Goal: Check status: Check status

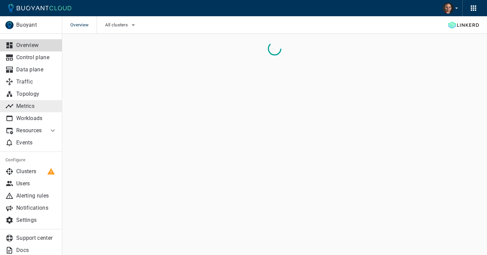
click at [33, 105] on p "Metrics" at bounding box center [36, 106] width 41 height 7
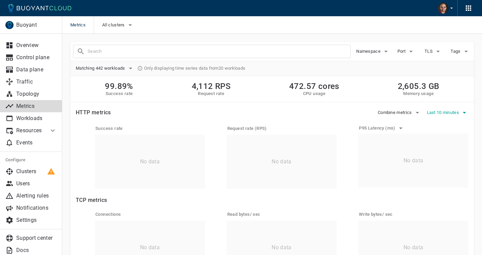
click at [435, 112] on span "Last 10 minutes" at bounding box center [443, 112] width 34 height 5
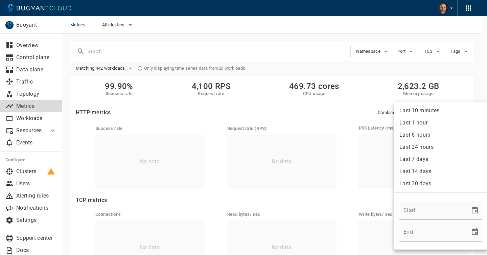
click at [31, 81] on div at bounding box center [243, 127] width 487 height 255
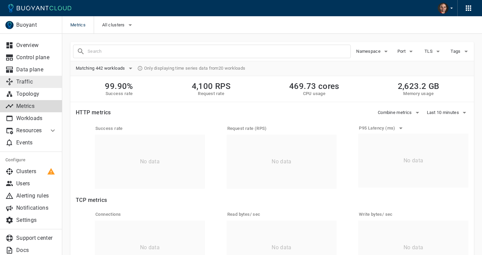
click at [32, 83] on p "Traffic" at bounding box center [36, 81] width 41 height 7
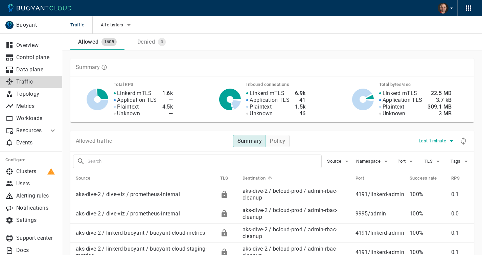
click at [434, 140] on span "Last 1 minute" at bounding box center [432, 140] width 29 height 5
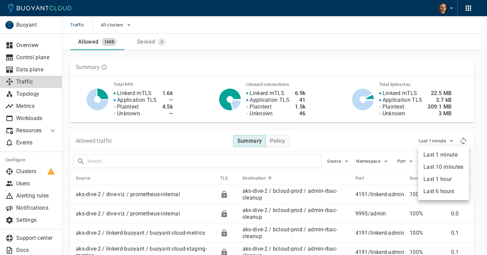
type li "60"
